Goal: Check status

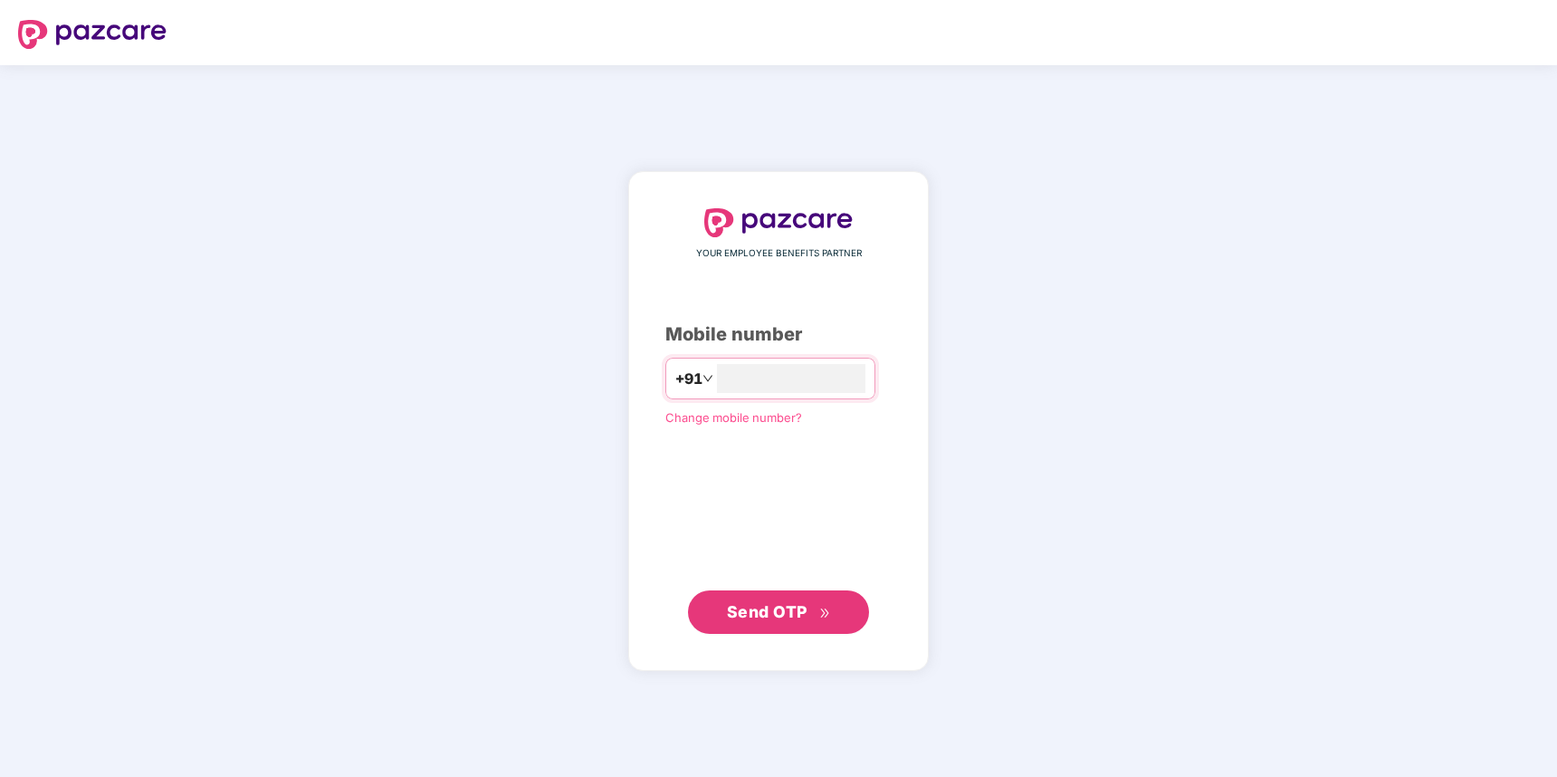
type input "**********"
click at [761, 602] on span "Send OTP" at bounding box center [767, 611] width 81 height 19
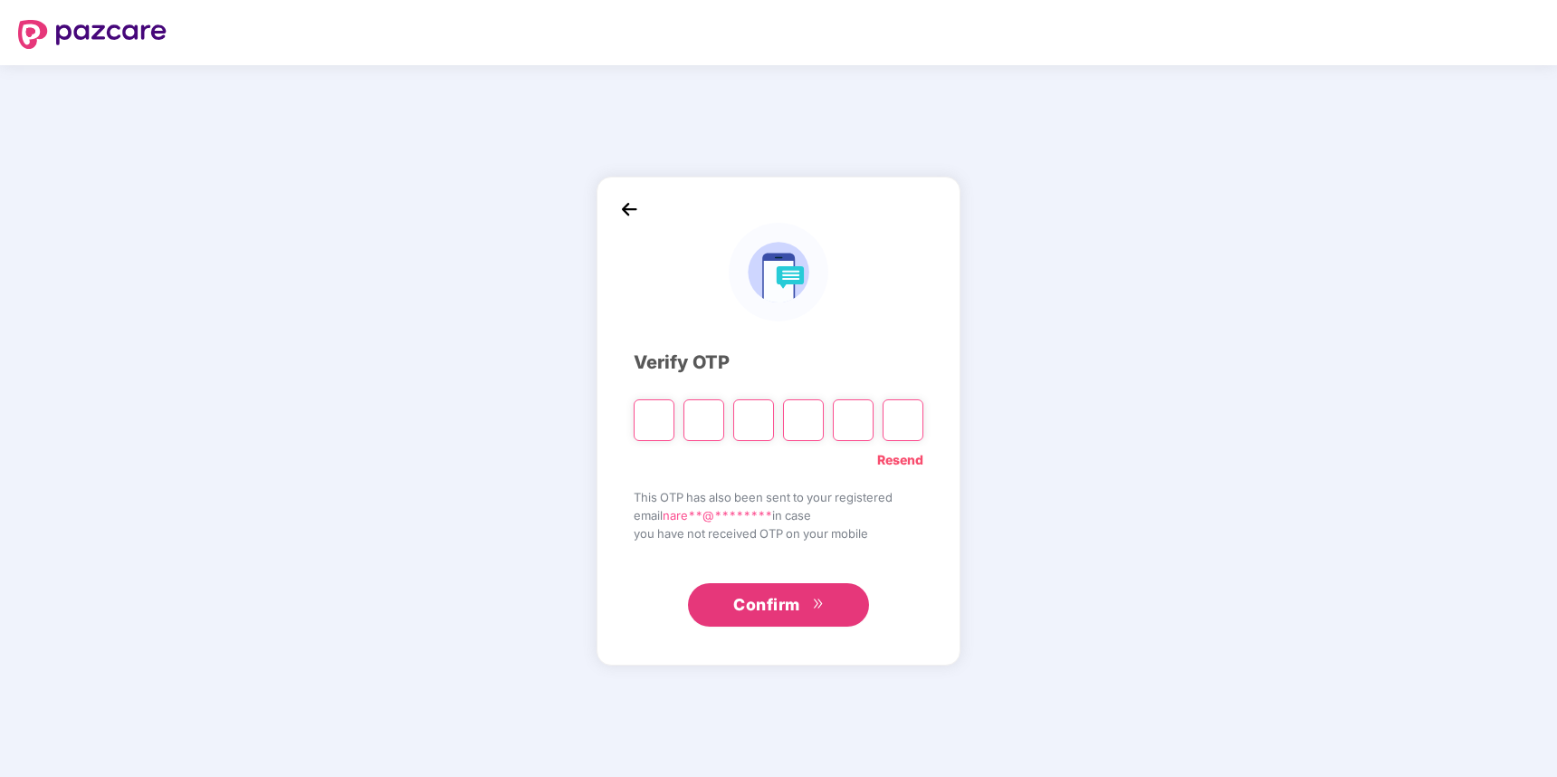
type input "*"
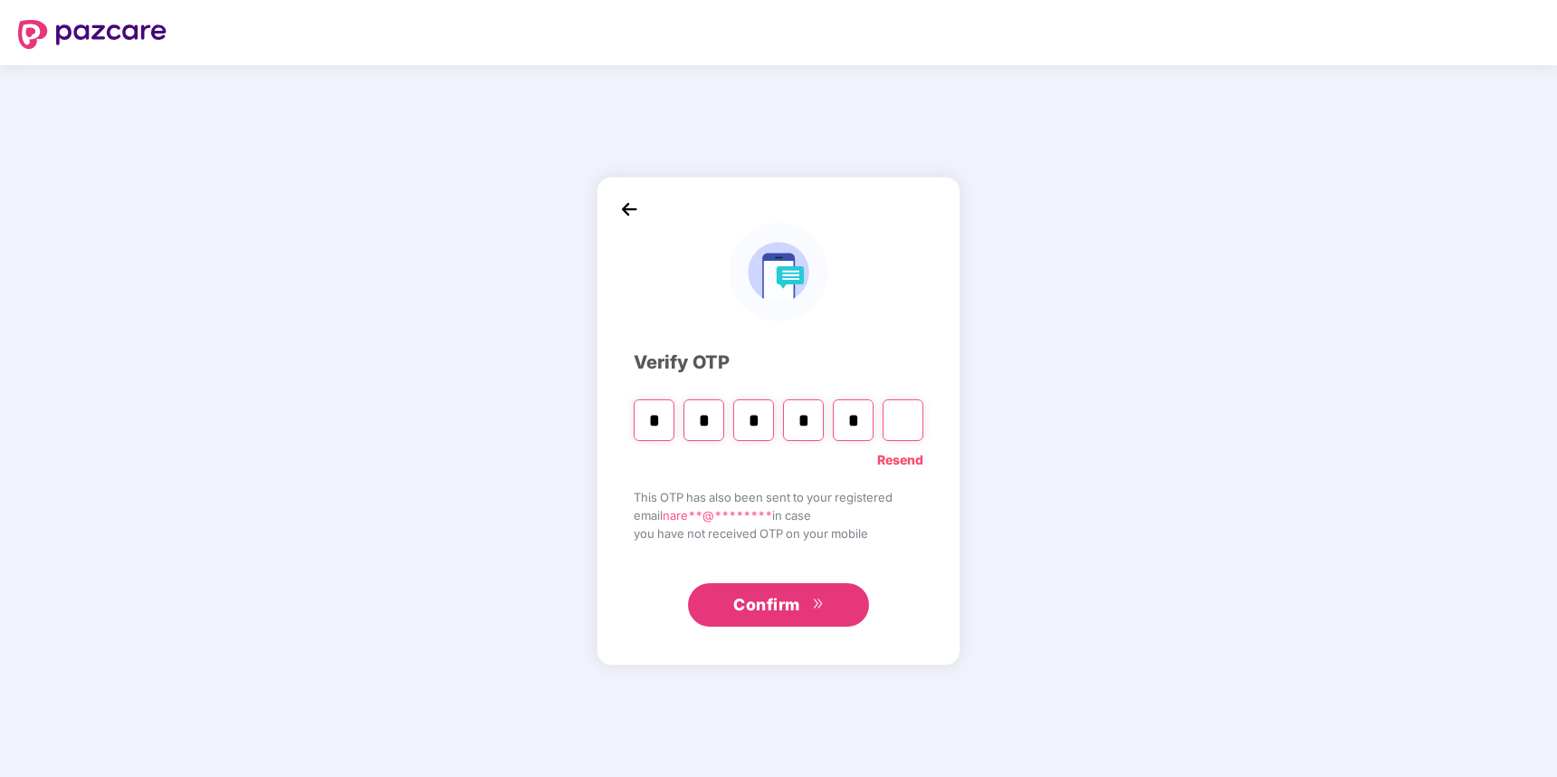
type input "*"
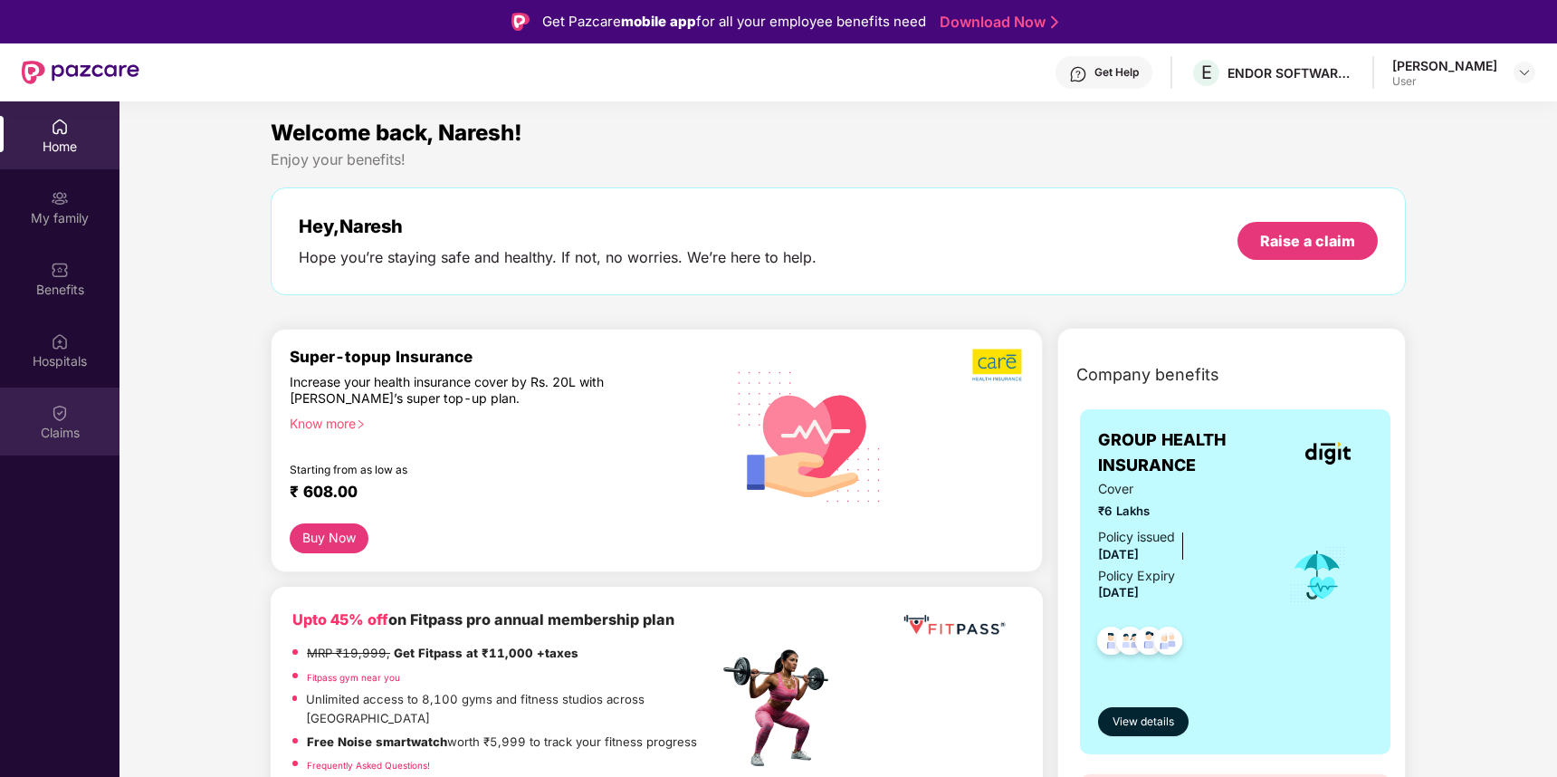
click at [55, 408] on img at bounding box center [60, 413] width 18 height 18
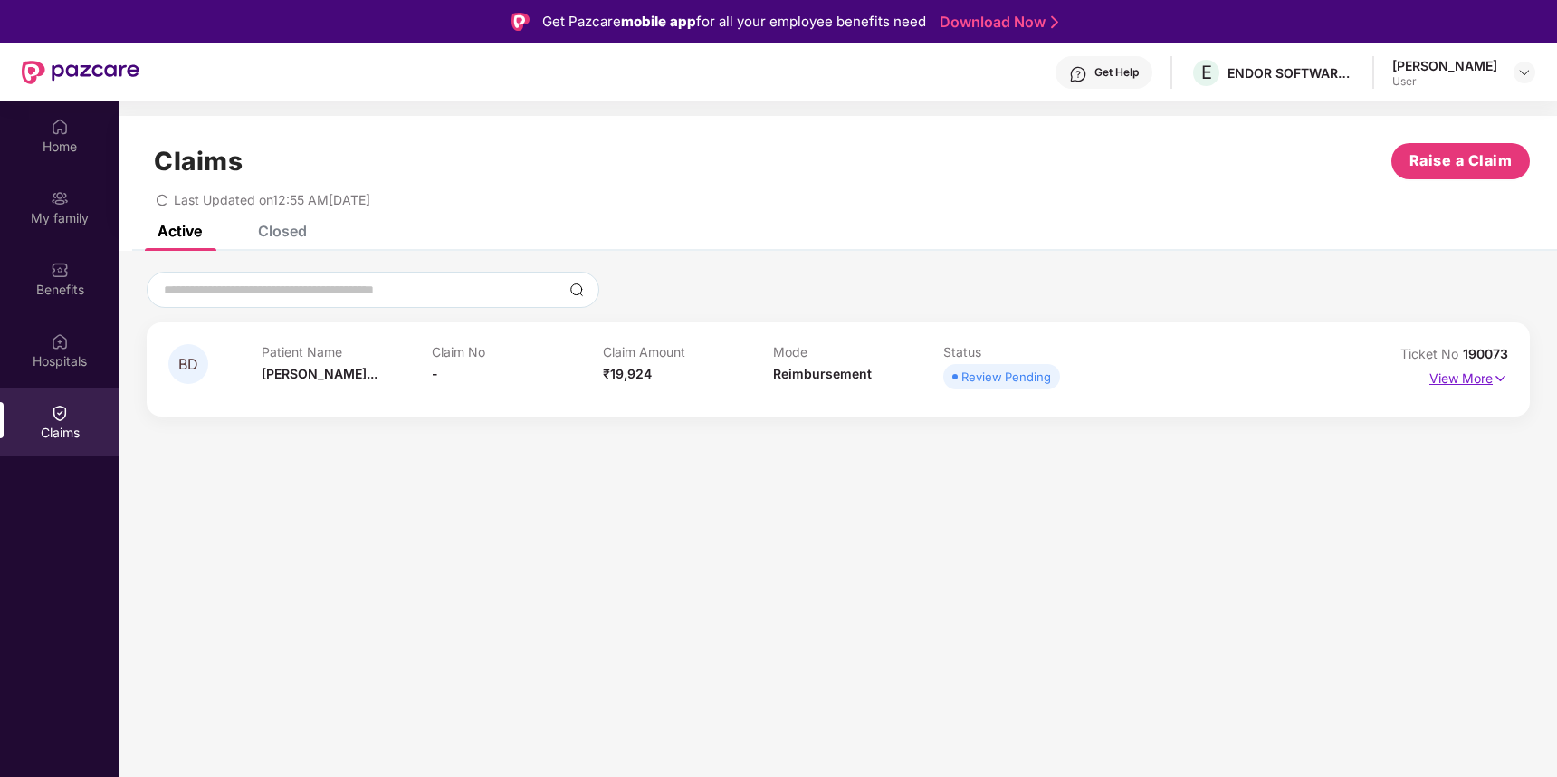
click at [1457, 380] on p "View More" at bounding box center [1469, 376] width 79 height 24
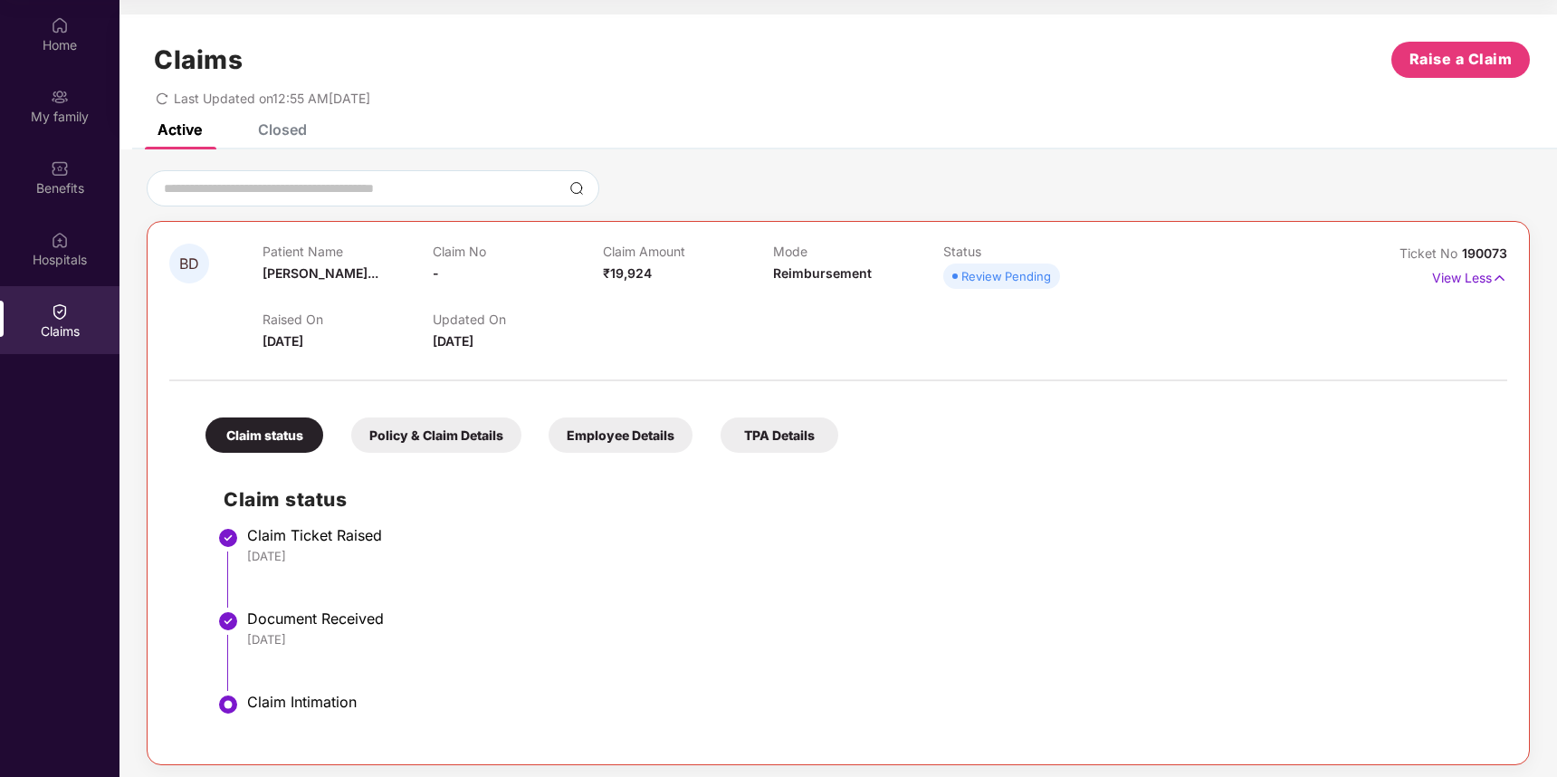
click at [622, 272] on span "₹19,924" at bounding box center [627, 272] width 49 height 15
click at [698, 292] on div "Claim Amount ₹19,924" at bounding box center [688, 269] width 170 height 50
click at [789, 273] on span "Reimbursement" at bounding box center [822, 272] width 99 height 15
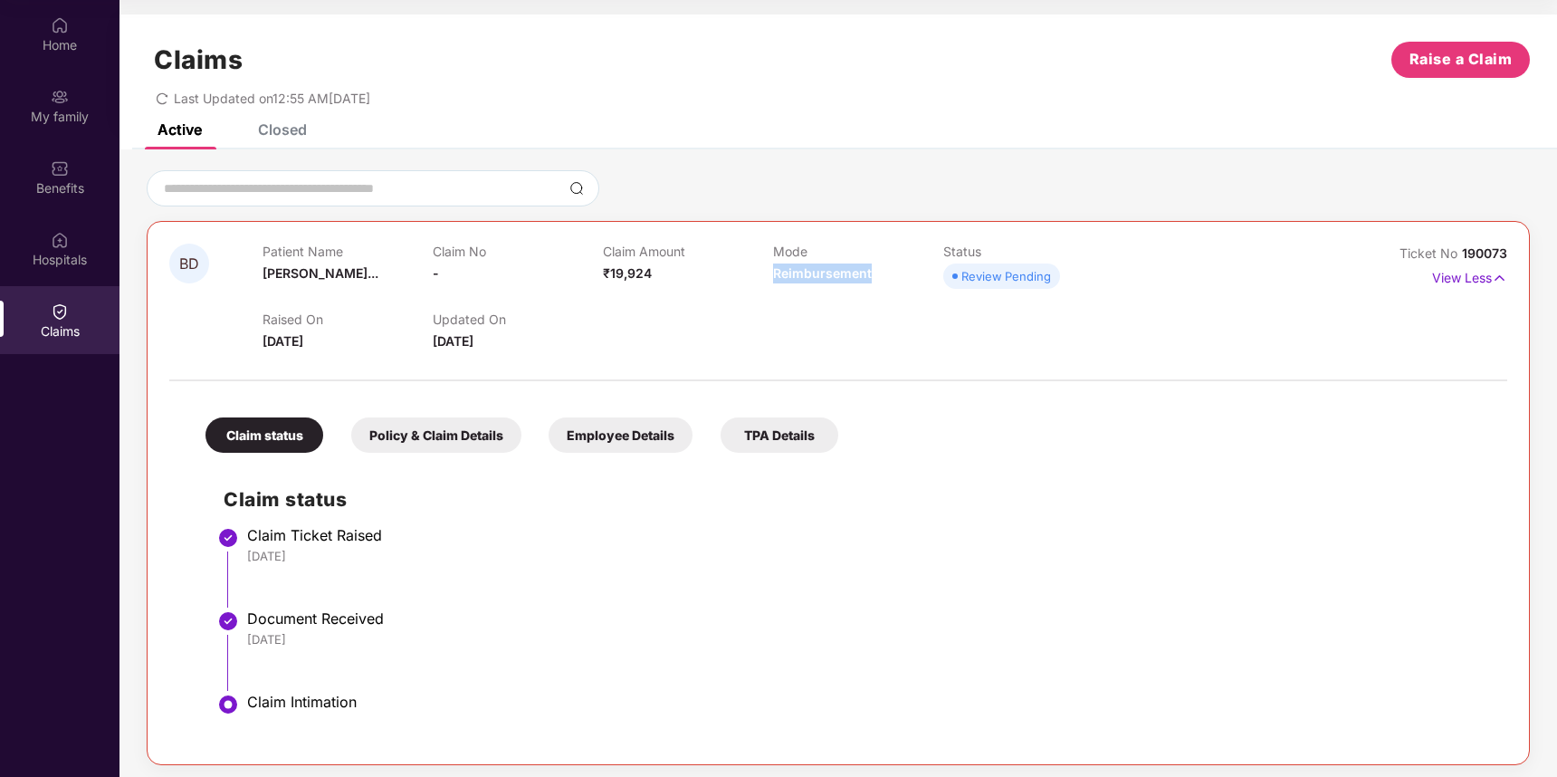
click at [789, 273] on span "Reimbursement" at bounding box center [822, 272] width 99 height 15
click at [837, 306] on div "Raised On [DATE] Updated On [DATE]" at bounding box center [774, 322] width 1022 height 58
click at [844, 177] on div at bounding box center [838, 188] width 1383 height 36
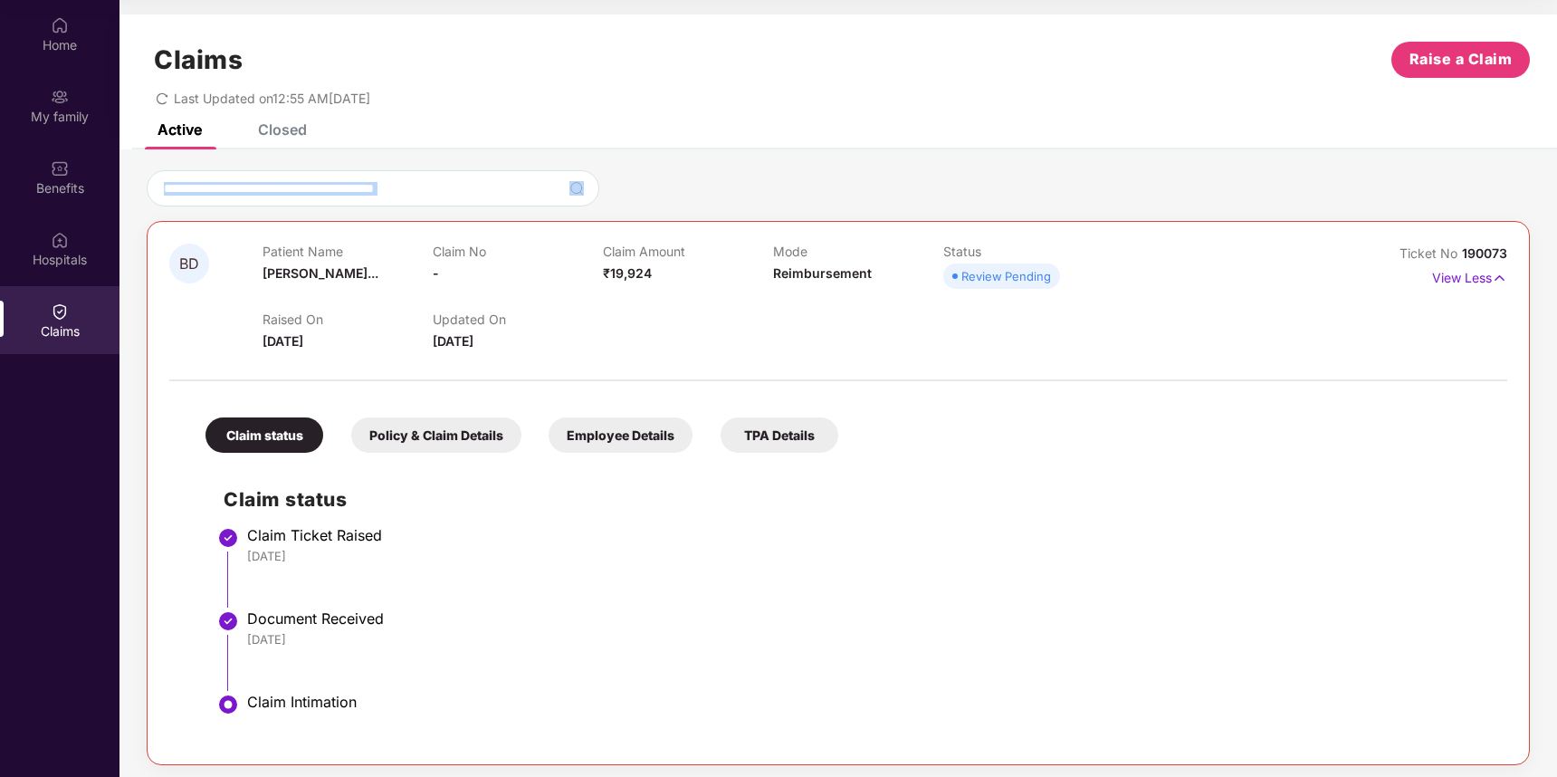
click at [844, 177] on div at bounding box center [838, 188] width 1383 height 36
click at [875, 77] on div "Claims Raise a Claim Last Updated on 12:55 AM[DATE]" at bounding box center [839, 69] width 1438 height 110
click at [249, 129] on div "Closed" at bounding box center [269, 129] width 76 height 18
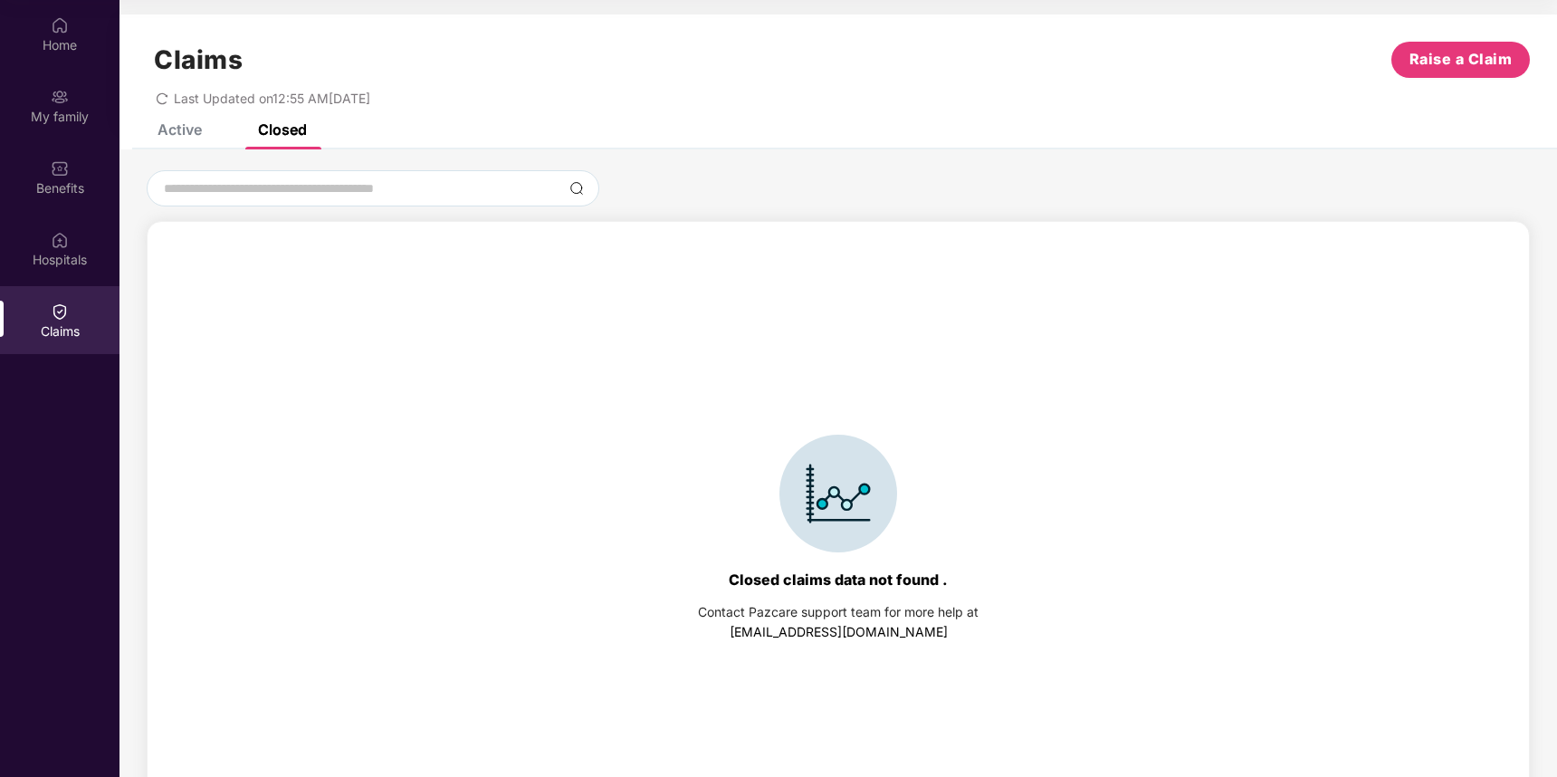
click at [188, 127] on div "Active" at bounding box center [180, 129] width 44 height 18
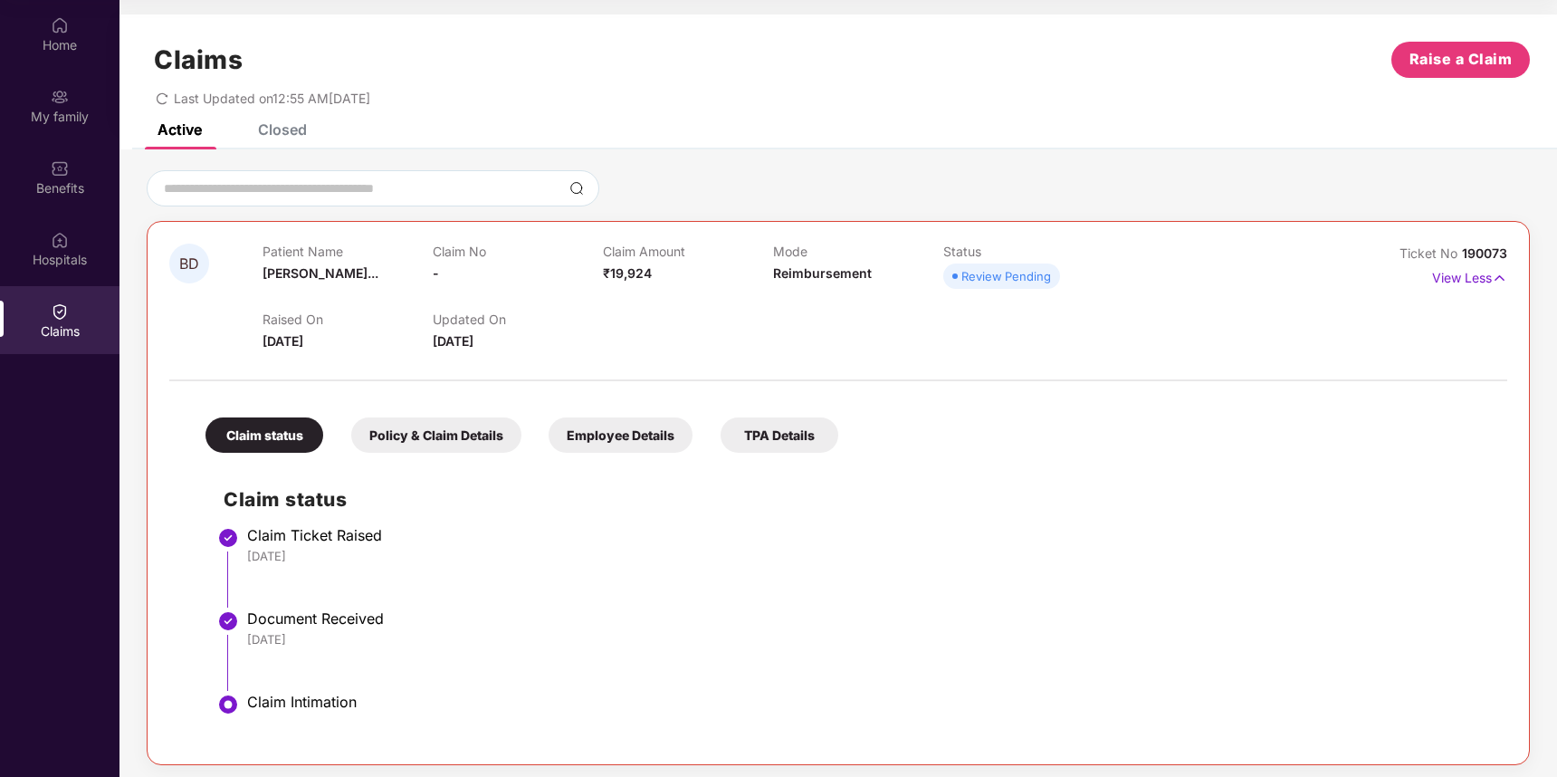
click at [462, 337] on span "[DATE]" at bounding box center [453, 340] width 41 height 15
click at [562, 337] on div "Updated On [DATE]" at bounding box center [518, 331] width 170 height 40
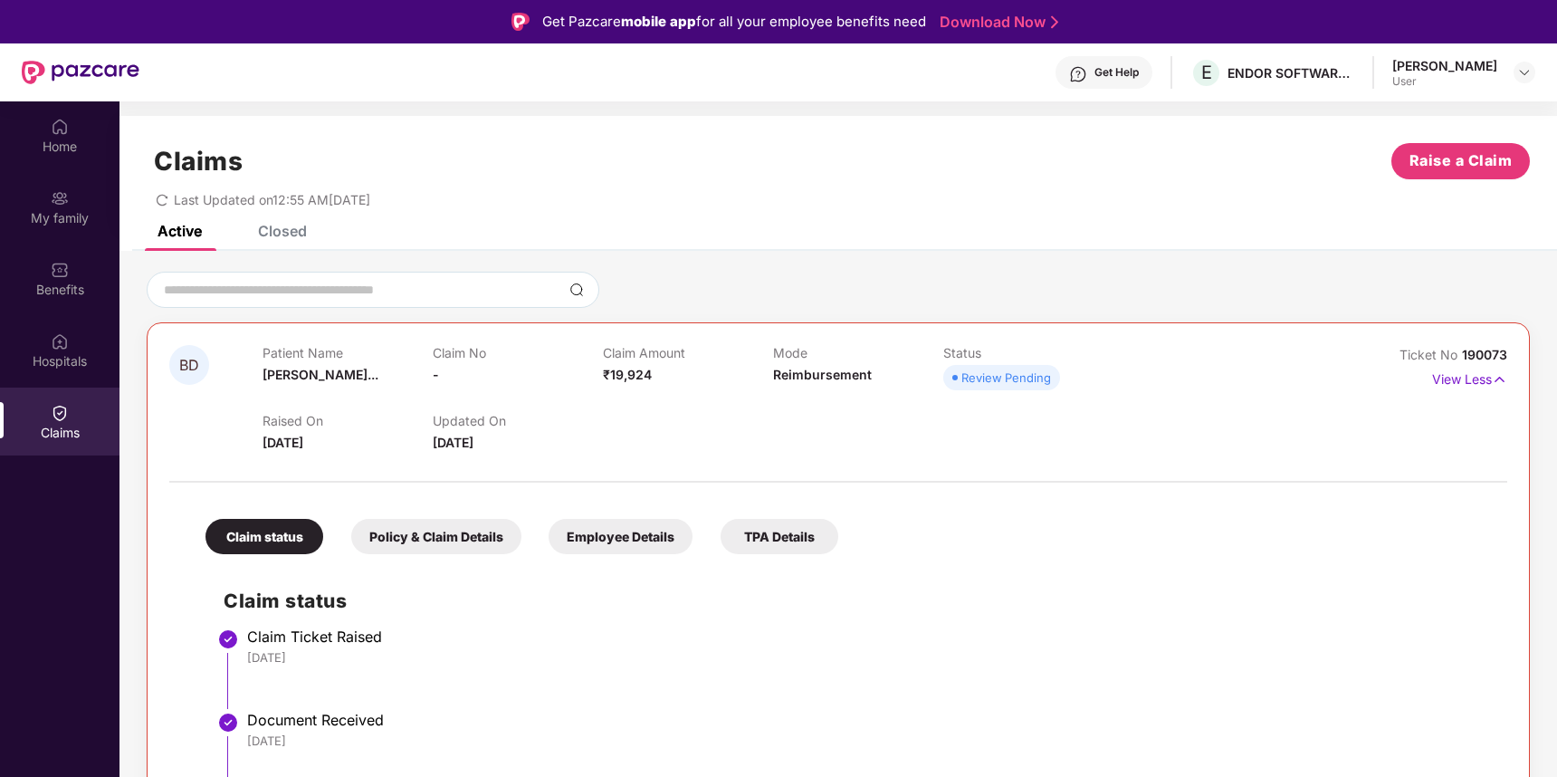
click at [1463, 70] on div "[PERSON_NAME]" at bounding box center [1444, 65] width 105 height 17
click at [1532, 73] on div at bounding box center [1525, 73] width 22 height 22
click at [1135, 185] on div "Last Updated on 12:55 AM[DATE]" at bounding box center [838, 193] width 1383 height 28
click at [50, 353] on div "Hospitals" at bounding box center [60, 361] width 120 height 18
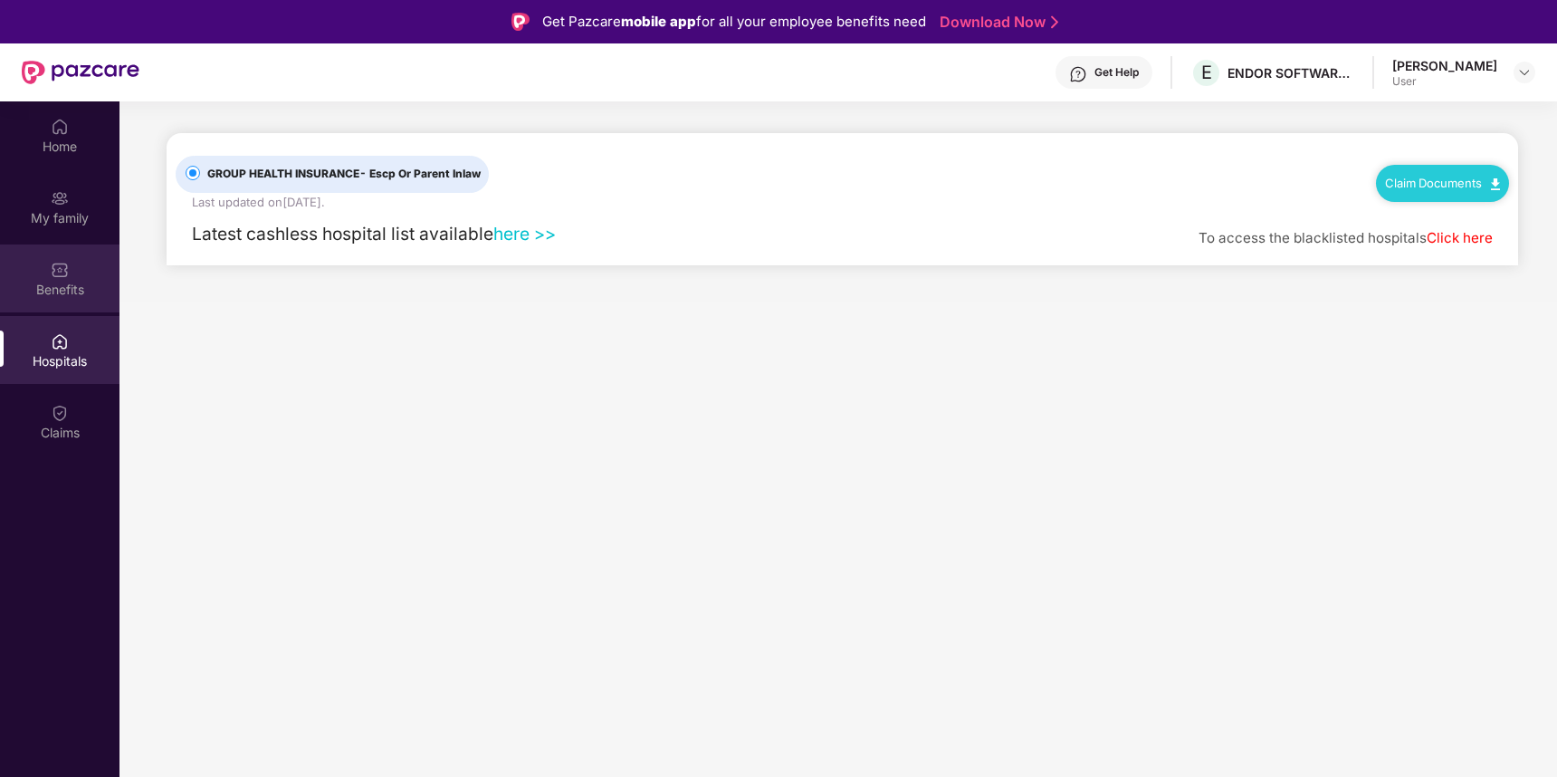
click at [53, 287] on div "Benefits" at bounding box center [60, 290] width 120 height 18
